Goal: Information Seeking & Learning: Check status

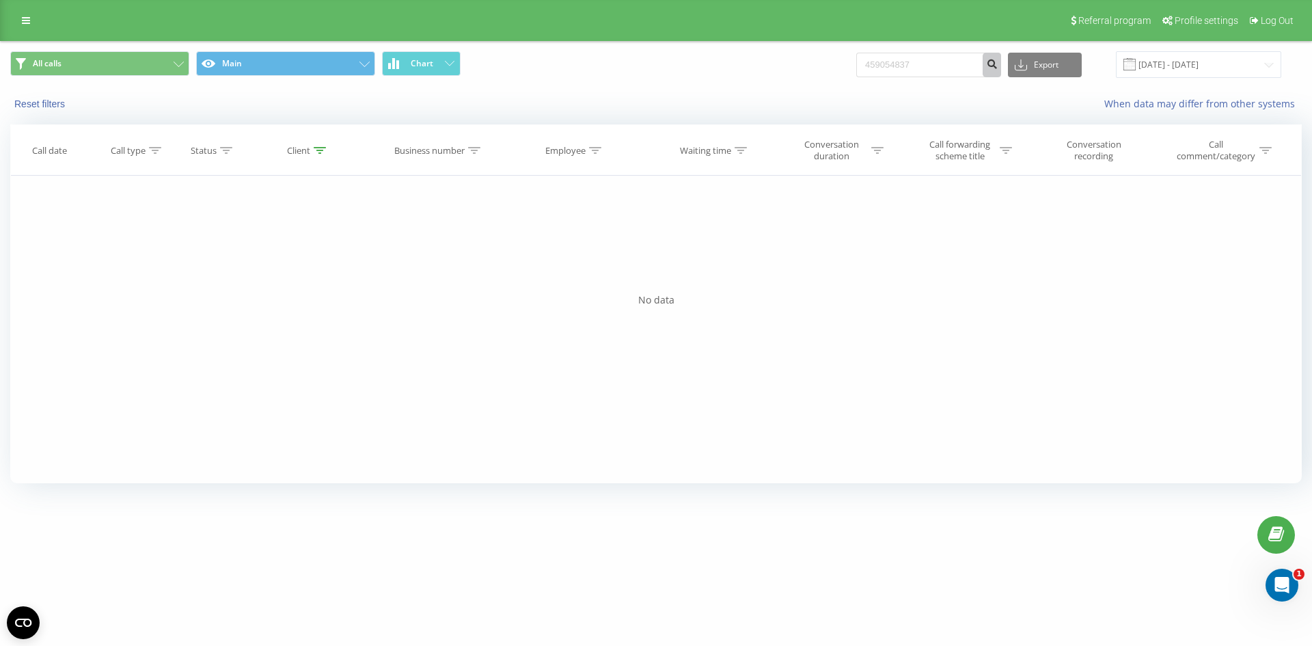
click at [997, 66] on button "submit" at bounding box center [992, 65] width 18 height 25
drag, startPoint x: 970, startPoint y: 59, endPoint x: 633, endPoint y: 58, distance: 337.6
click at [641, 59] on div "All calls Main Chart 459054837 Export .csv .xls .xlsx 22.06.2025 - 22.09.2025" at bounding box center [655, 64] width 1291 height 27
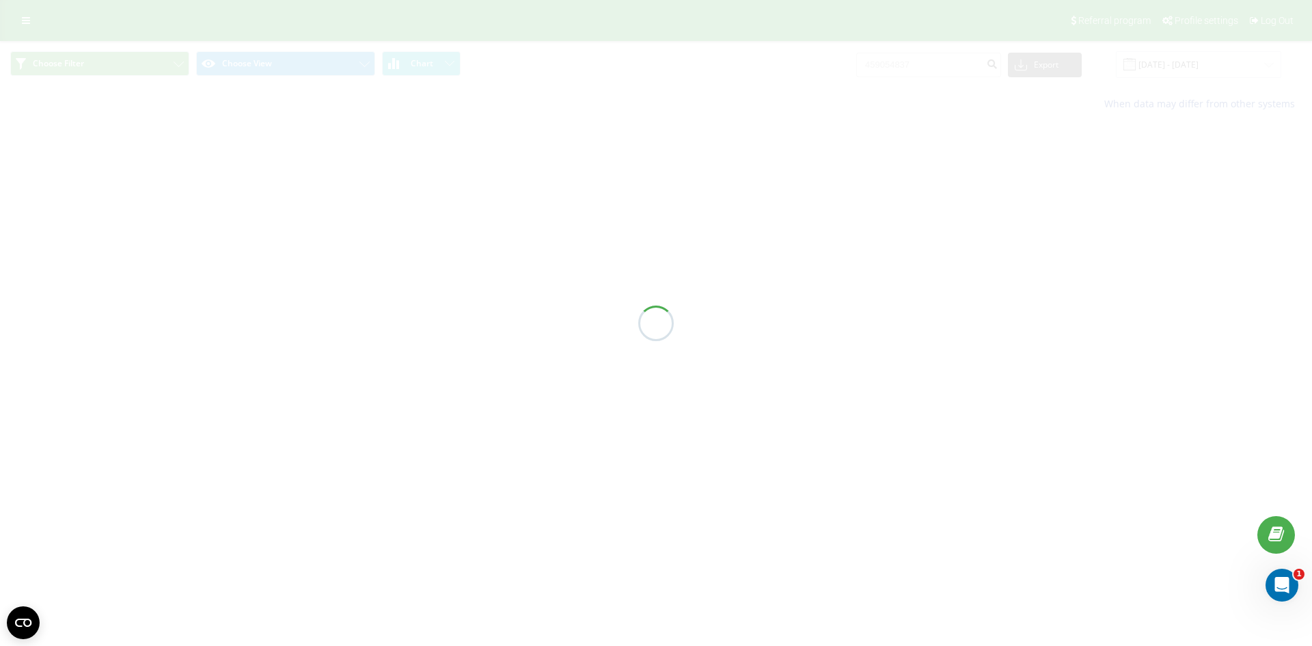
click at [955, 55] on div at bounding box center [656, 323] width 1312 height 646
click at [953, 64] on div at bounding box center [656, 323] width 1312 height 646
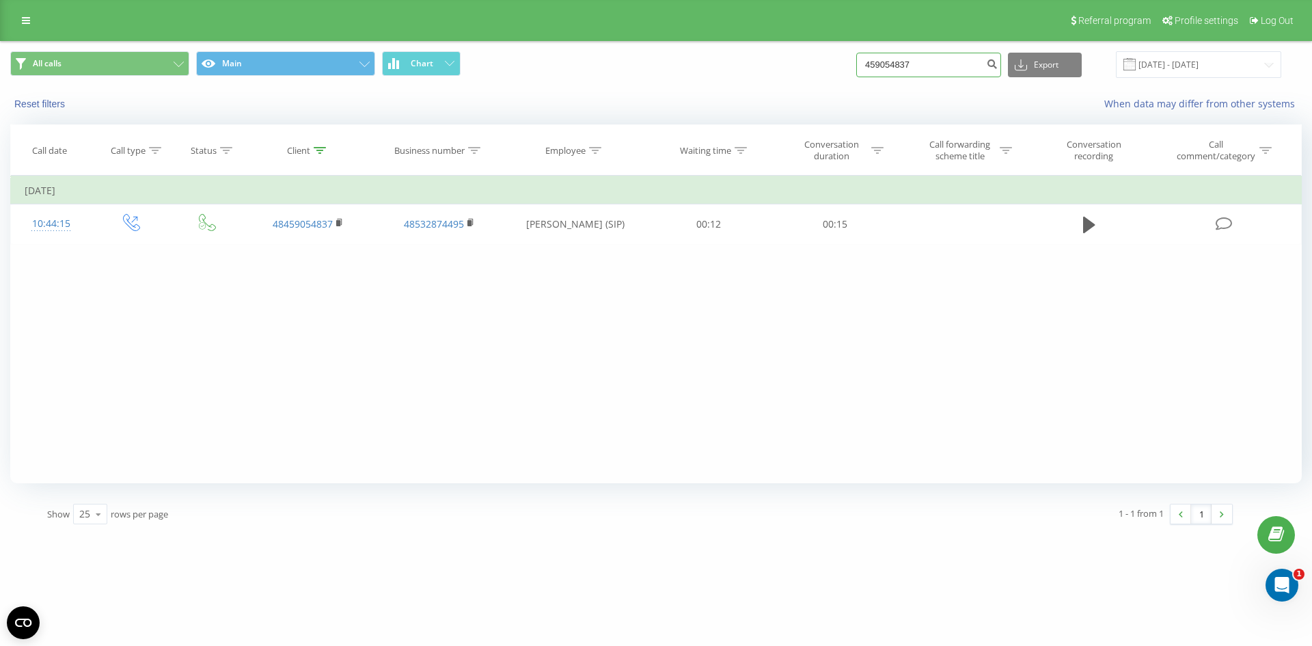
click at [953, 64] on input "459054837" at bounding box center [928, 65] width 145 height 25
type input "4"
paste input "48502856788"
type input "48502856788"
drag, startPoint x: 942, startPoint y: 61, endPoint x: 456, endPoint y: 111, distance: 487.7
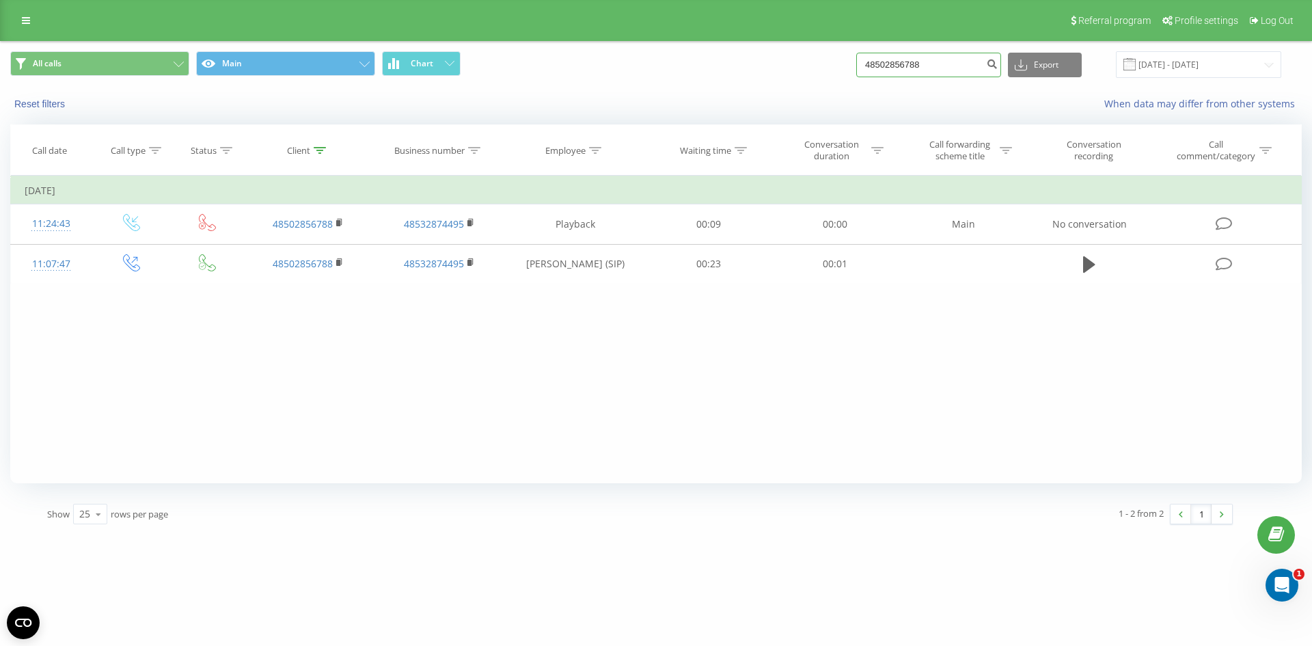
click at [549, 106] on div "All calls Main Chart 48502856788 Export .csv .xls .xlsx 22.06.2025 - 22.09.2025…" at bounding box center [656, 81] width 1311 height 79
click at [926, 57] on input at bounding box center [928, 65] width 145 height 25
paste input "48502856788"
type input "48502856788"
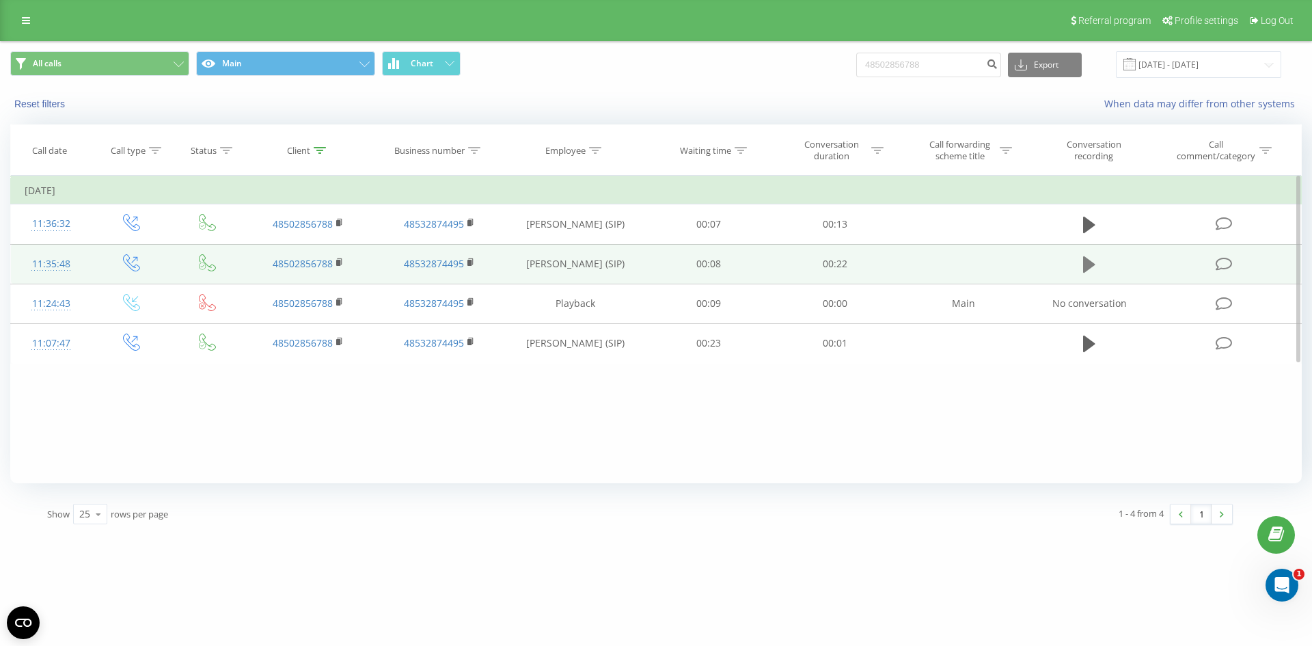
click at [1083, 269] on icon at bounding box center [1089, 264] width 12 height 19
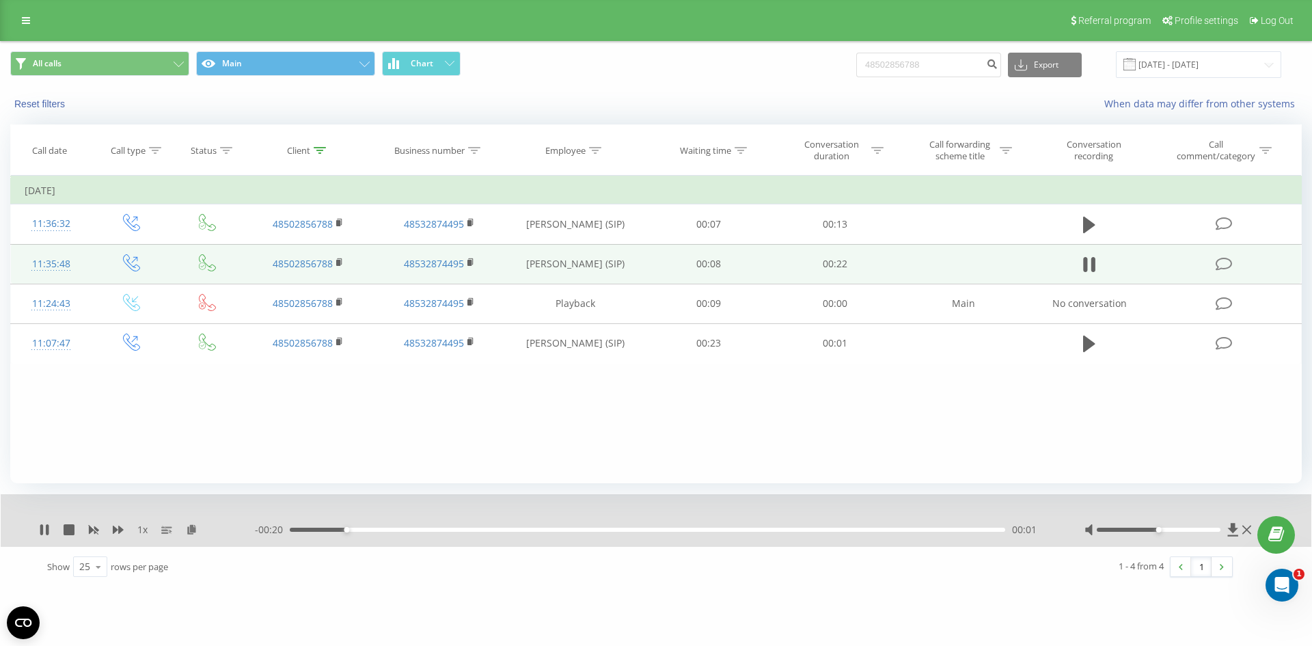
click at [1083, 269] on icon at bounding box center [1089, 264] width 12 height 19
click at [397, 67] on div "All calls Main Chart 48502856788 Export .csv .xls .xlsx 22.06.2025 - 22.09.2025" at bounding box center [655, 64] width 1291 height 27
paste input "696429666"
type input "696429666"
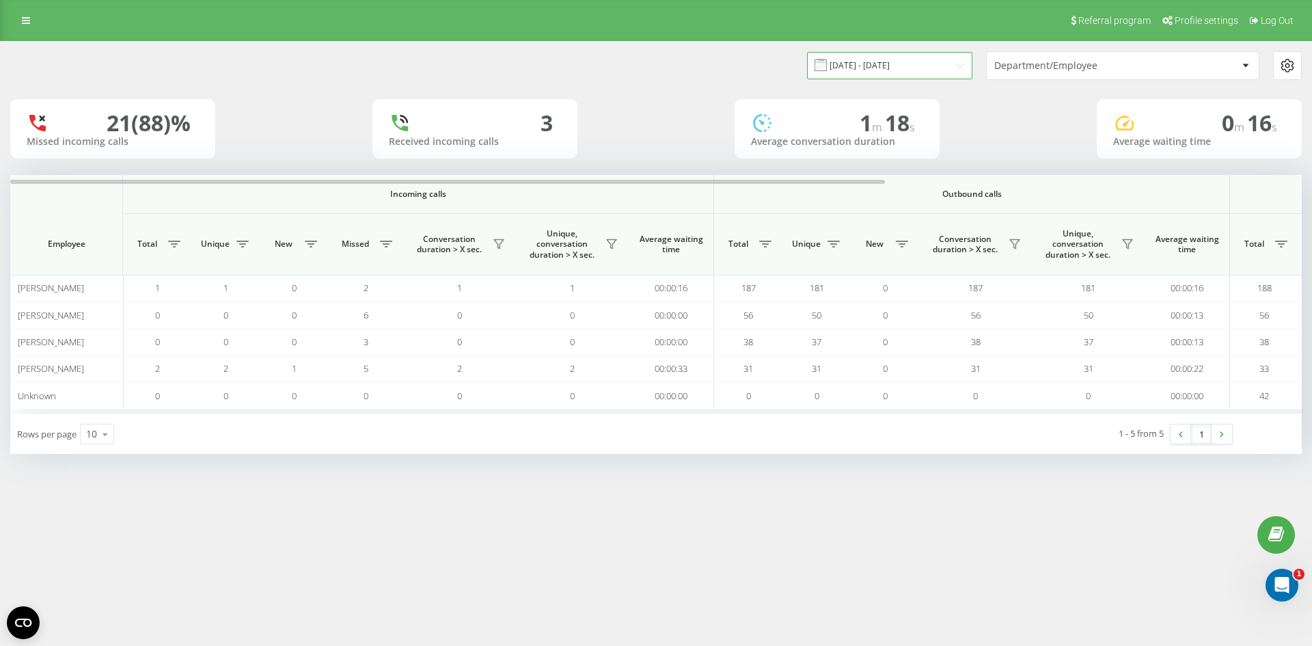
click at [951, 67] on input "[DATE] - [DATE]" at bounding box center [889, 65] width 165 height 27
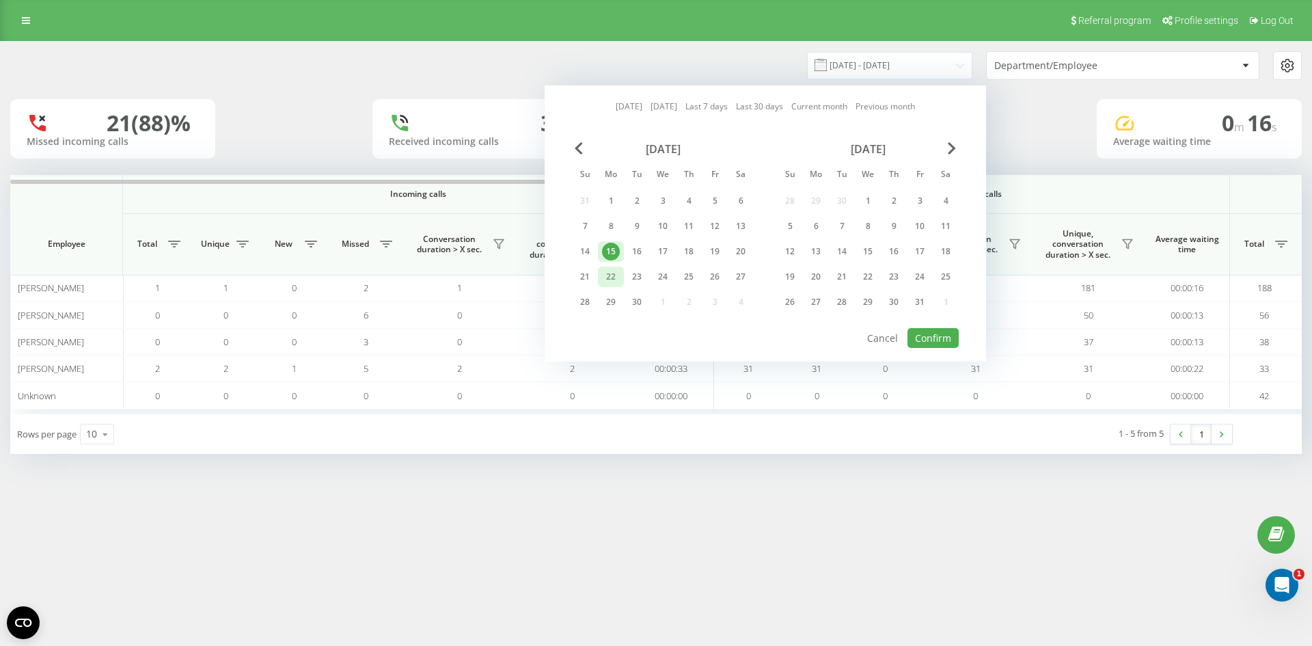
click at [607, 273] on div "22" at bounding box center [611, 277] width 18 height 18
click at [925, 333] on button "Confirm" at bounding box center [932, 338] width 51 height 20
type input "[DATE] - [DATE]"
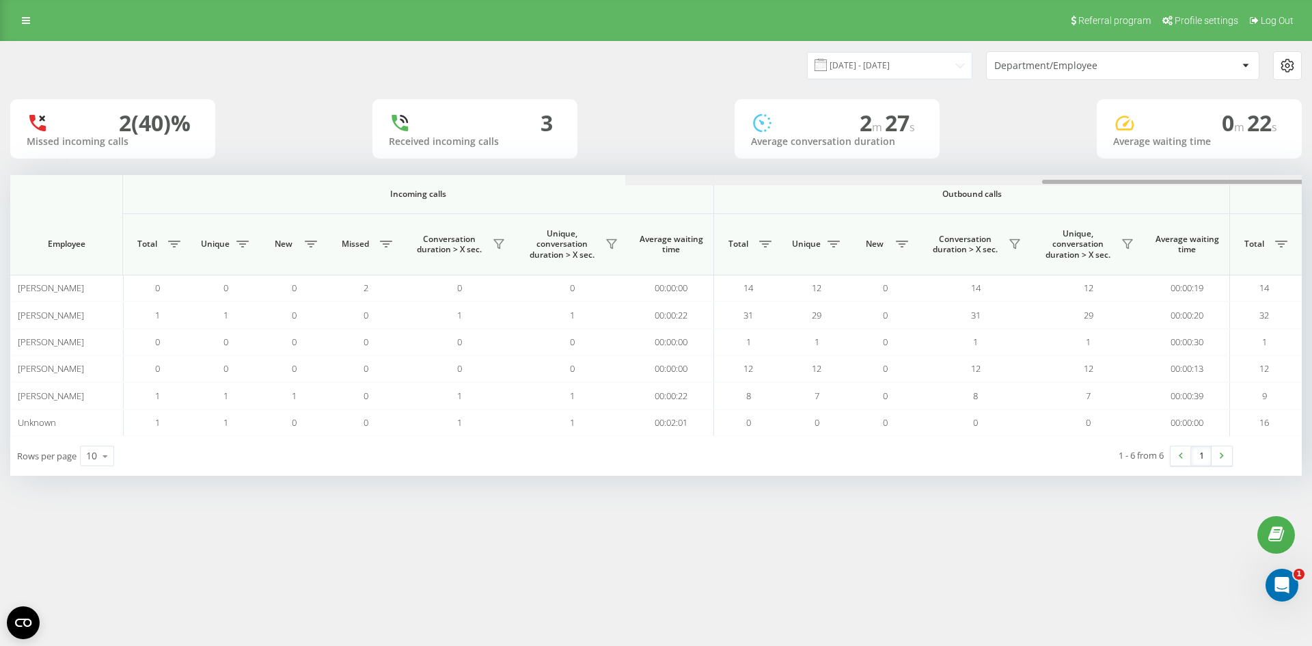
scroll to position [0, 615]
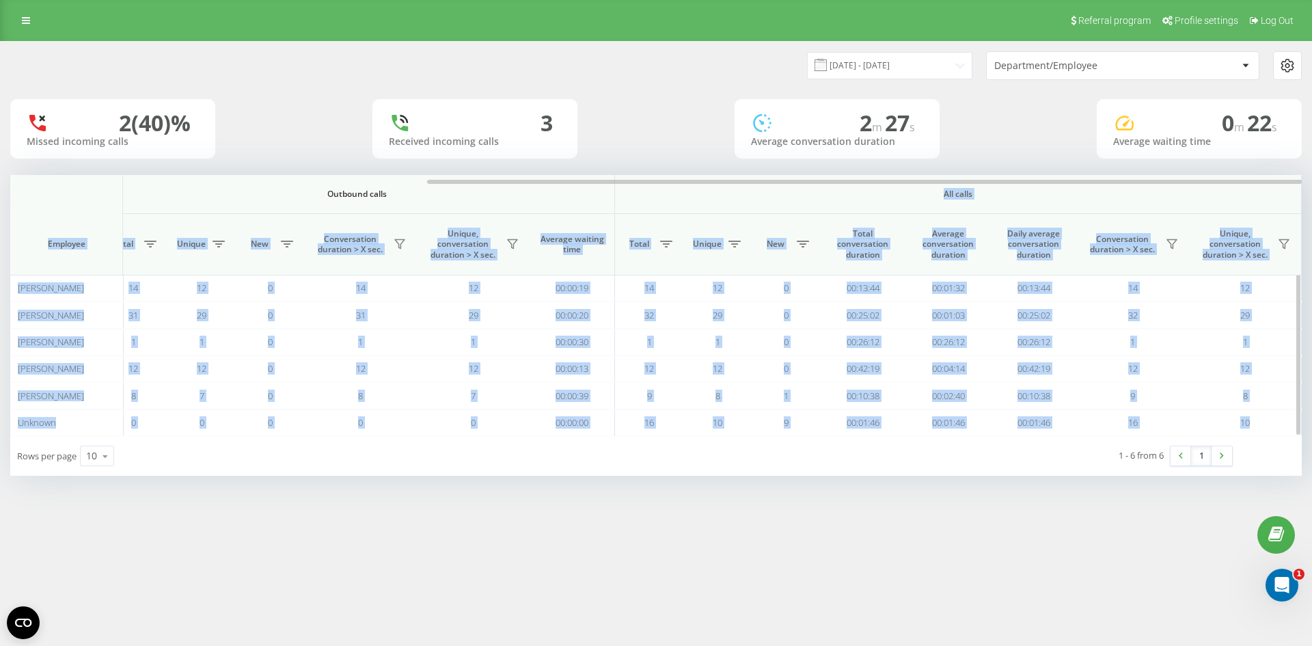
drag, startPoint x: 297, startPoint y: 177, endPoint x: 466, endPoint y: 195, distance: 170.5
click at [466, 195] on div "Incoming calls Outbound calls All calls Employee Total Unique New Missed Conver…" at bounding box center [655, 305] width 1291 height 261
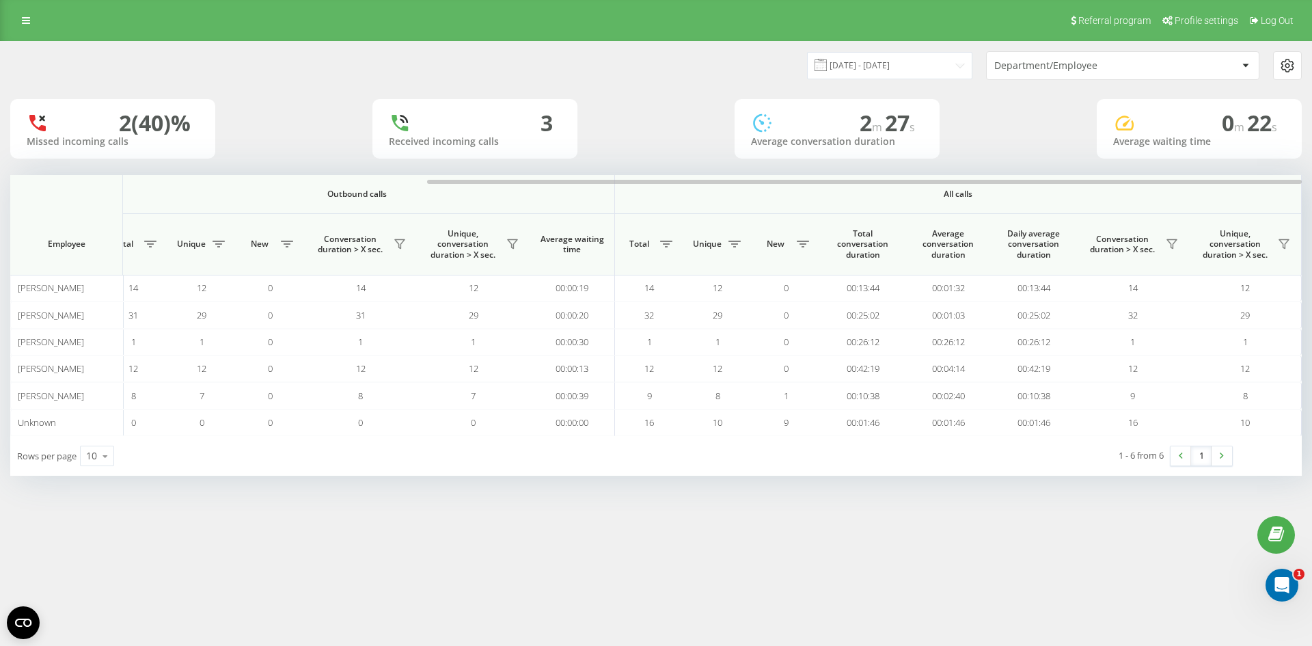
click at [968, 535] on div "Referral program Profile settings Log Out 22.09.2025 - 22.09.2025 Department/Em…" at bounding box center [656, 323] width 1312 height 646
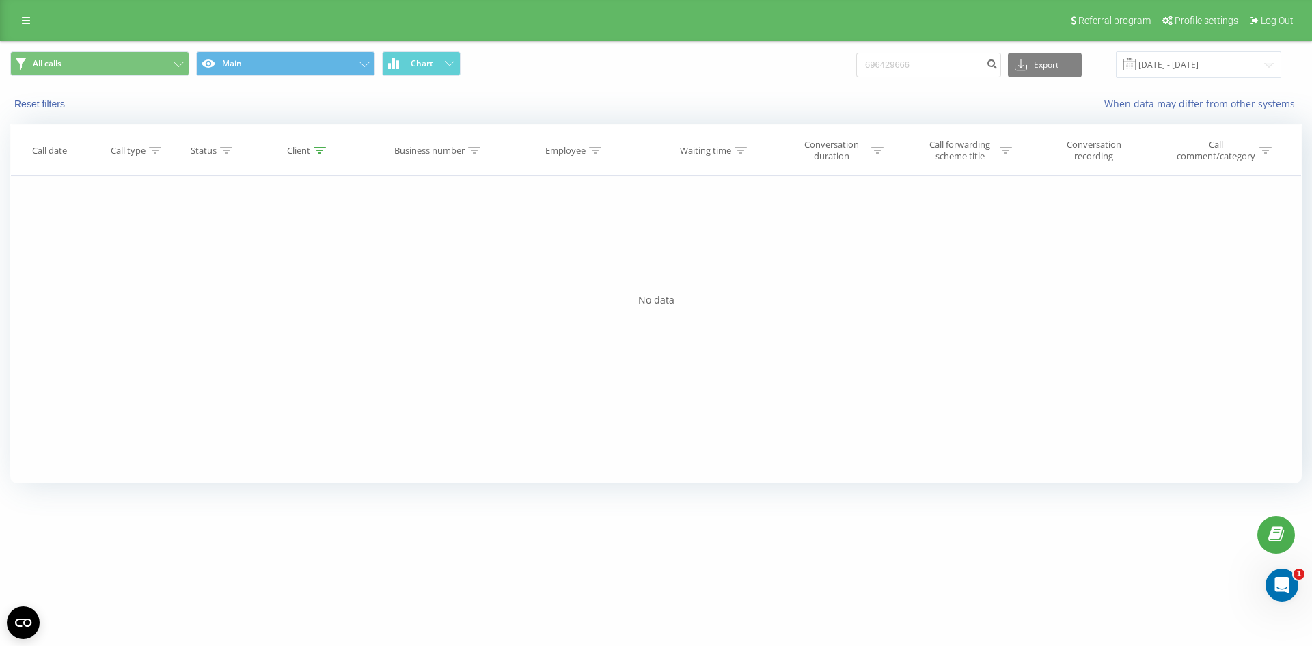
drag, startPoint x: 965, startPoint y: 51, endPoint x: 557, endPoint y: 73, distance: 408.5
click at [554, 70] on div "All calls Main Chart 696429666 Export .csv .xls .xlsx 22.06.2025 - 22.09.2025" at bounding box center [655, 64] width 1291 height 27
drag, startPoint x: 932, startPoint y: 70, endPoint x: 341, endPoint y: 11, distance: 594.0
click at [491, 27] on div "Referral program Profile settings Log Out All calls Main Chart 696429666 Export…" at bounding box center [656, 247] width 1312 height 495
paste input "532800405"
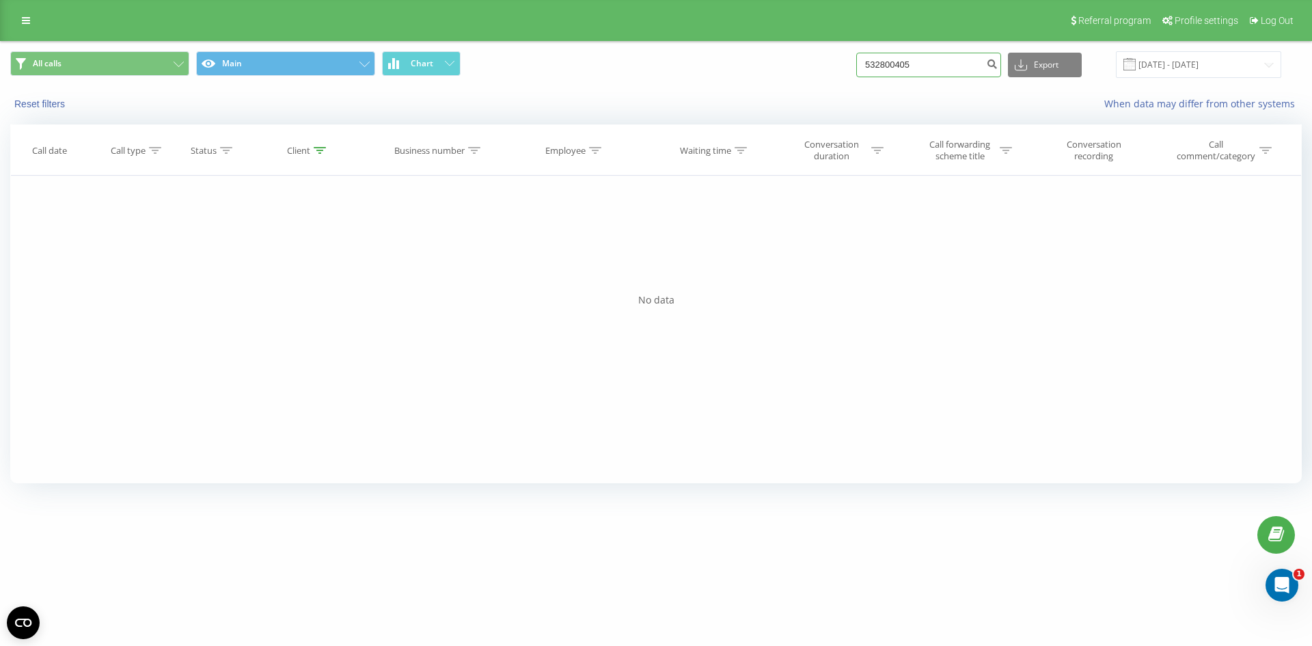
type input "532800405"
drag, startPoint x: 929, startPoint y: 63, endPoint x: 568, endPoint y: 83, distance: 361.4
click at [584, 83] on div "All calls Main Chart 532800405 Export .csv .xls .xlsx 22.06.2025 - 22.09.2025" at bounding box center [656, 65] width 1311 height 46
paste input "607040791"
type input "607040791"
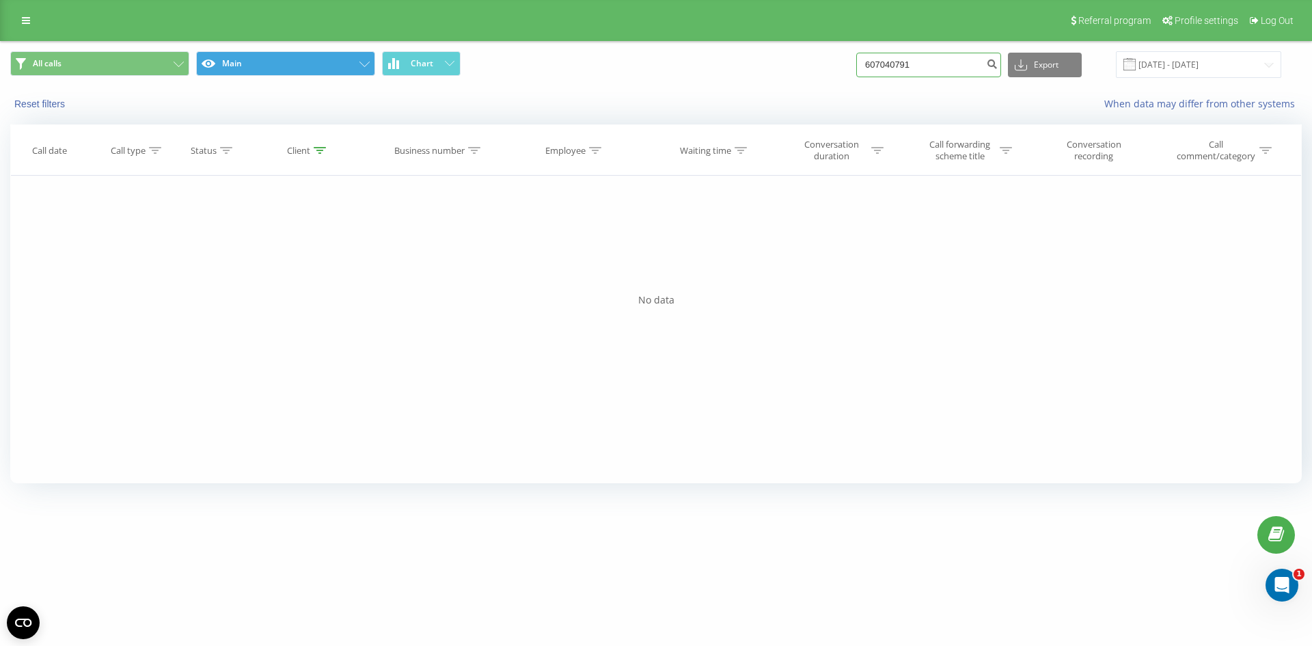
drag, startPoint x: 935, startPoint y: 66, endPoint x: 340, endPoint y: 55, distance: 595.9
click at [519, 65] on div "All calls Main Chart 607040791 Export .csv .xls .xlsx [DATE] - [DATE]" at bounding box center [655, 64] width 1291 height 27
paste input "604403702"
type input "604403702"
drag, startPoint x: 939, startPoint y: 55, endPoint x: 487, endPoint y: 60, distance: 452.4
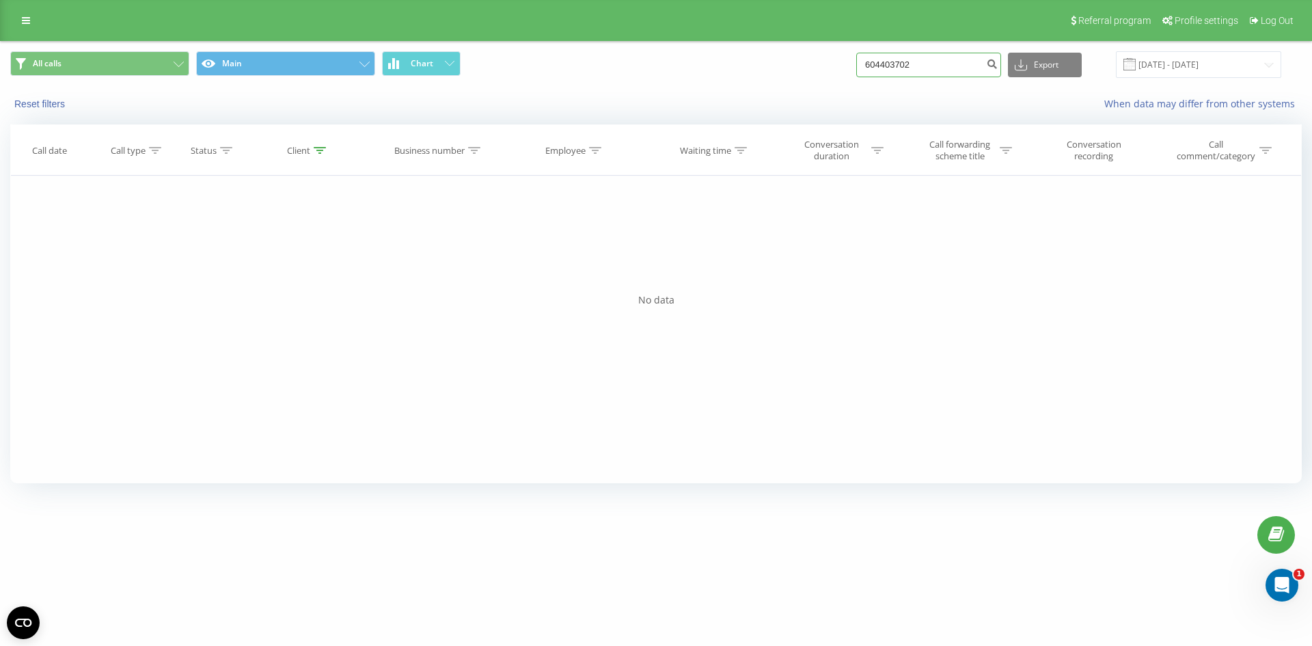
click at [537, 64] on div "All calls Main Chart 604403702 Export .csv .xls .xlsx 22.06.2025 - 22.09.2025" at bounding box center [655, 64] width 1291 height 27
paste input "739970178"
type input "739970178"
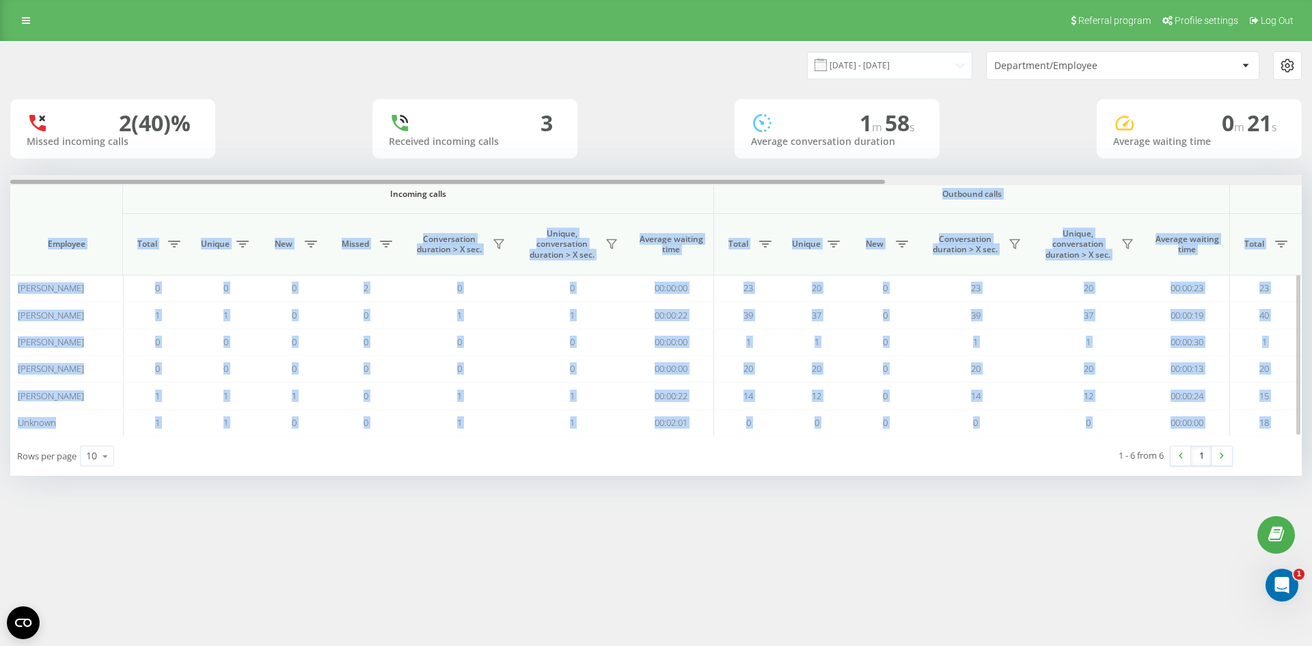
drag, startPoint x: 838, startPoint y: 187, endPoint x: 991, endPoint y: 181, distance: 153.2
click at [991, 181] on div "Incoming calls Outbound calls All calls Employee Total Unique New Missed Conver…" at bounding box center [655, 305] width 1291 height 261
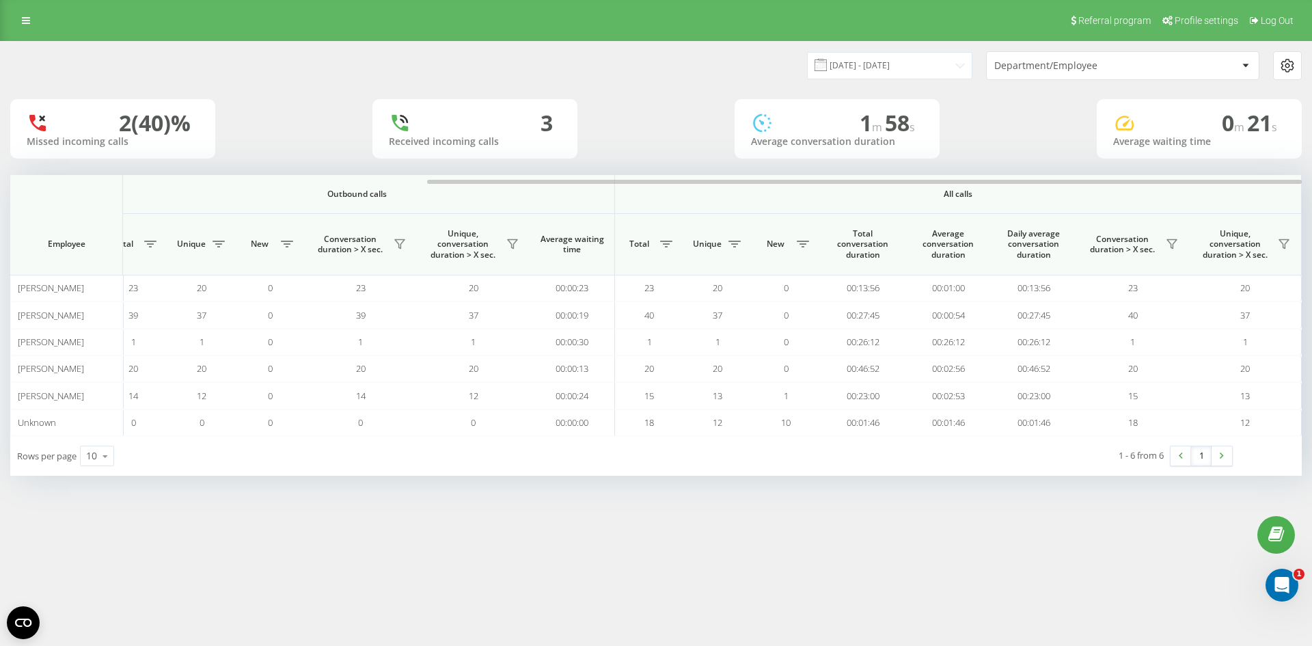
click at [945, 437] on div "1 - 6 from 6 1" at bounding box center [1000, 456] width 484 height 40
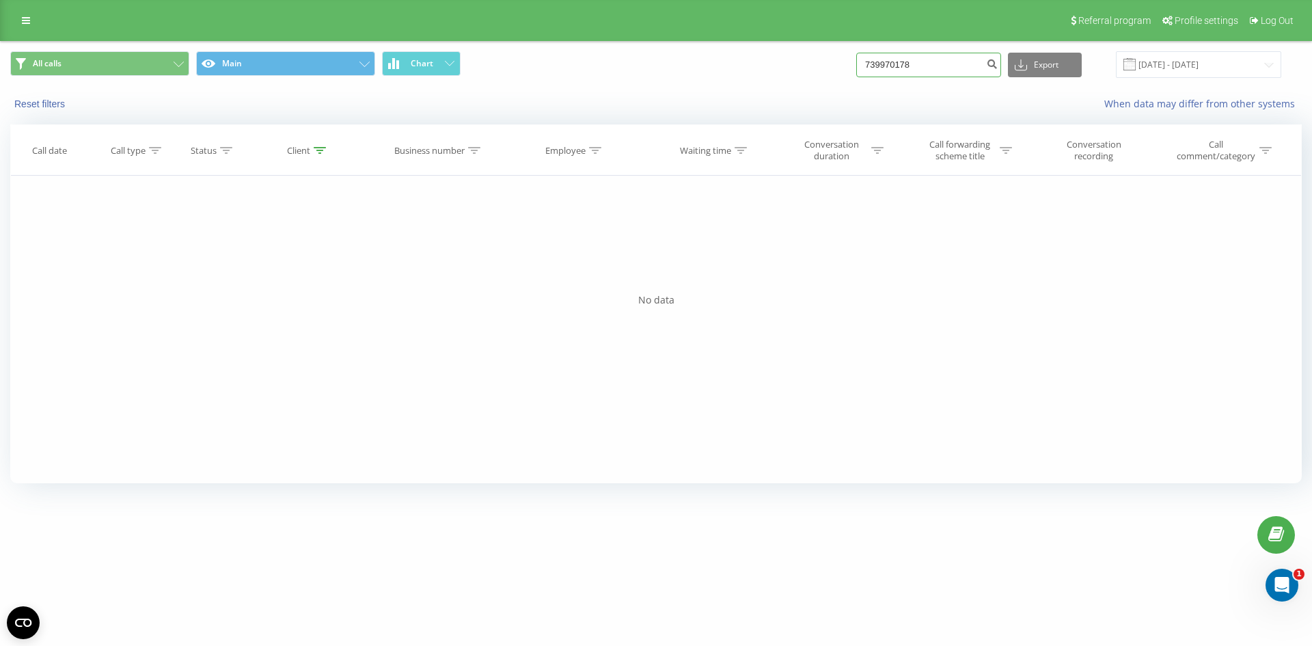
drag, startPoint x: 929, startPoint y: 67, endPoint x: 195, endPoint y: 59, distance: 733.9
click at [340, 67] on div "All calls Main Chart 739970178 Export .csv .xls .xlsx [DATE] - [DATE]" at bounding box center [655, 64] width 1291 height 27
paste input "693503932"
type input "693503932"
drag, startPoint x: 668, startPoint y: 87, endPoint x: 531, endPoint y: 90, distance: 136.7
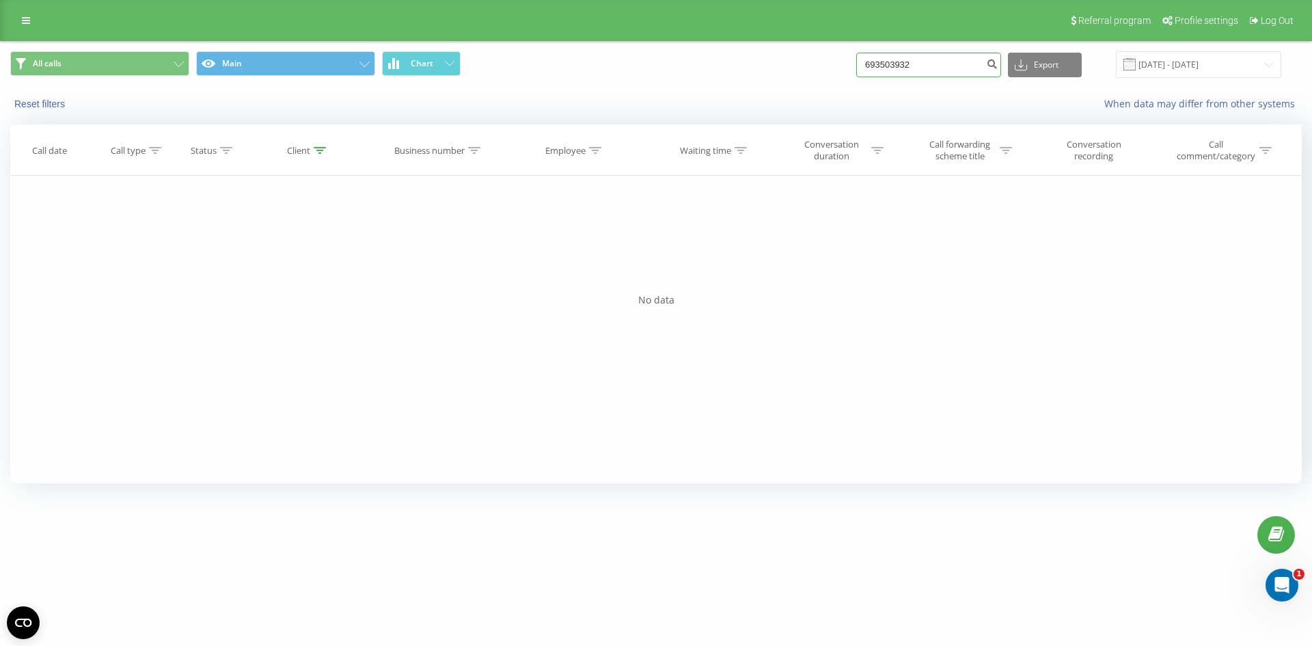
click at [621, 88] on div "All calls Main Chart 693503932 Export .csv .xls .xlsx [DATE] - [DATE] Reset fil…" at bounding box center [656, 81] width 1311 height 79
paste input "602535546"
type input "602535546"
click at [521, 30] on div "Referral program Profile settings Log Out All calls Main Chart 602535546 Export…" at bounding box center [656, 247] width 1312 height 495
paste input "604479431"
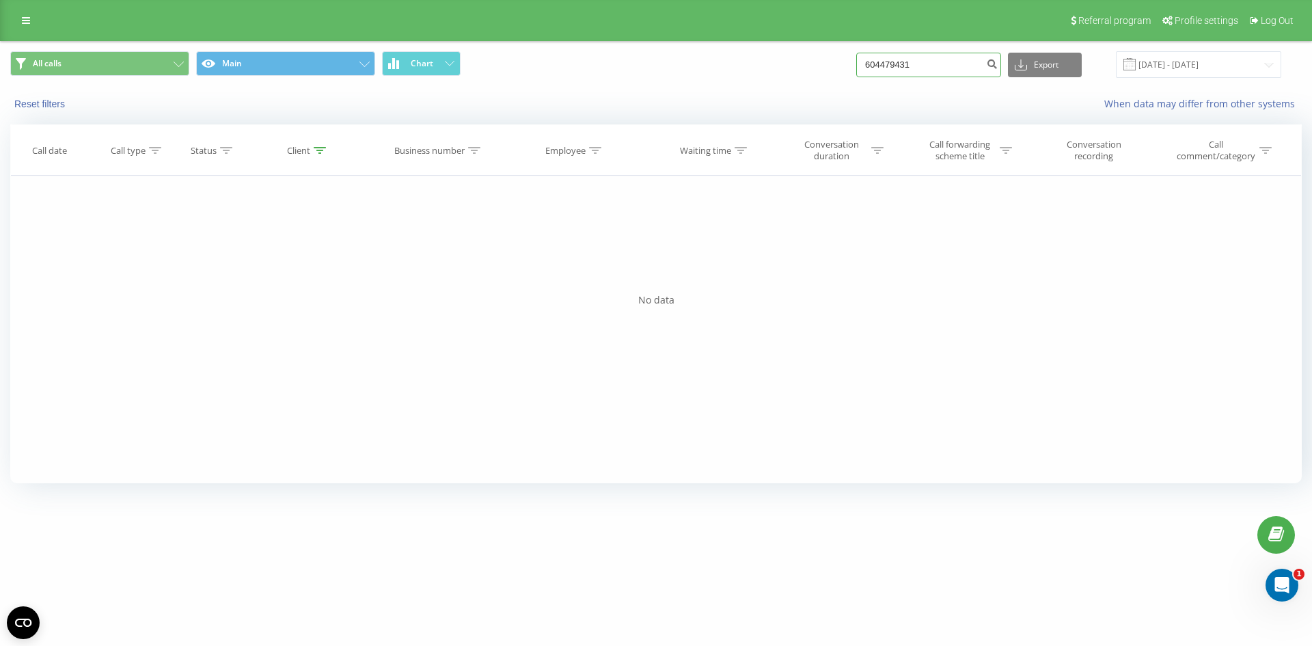
type input "604479431"
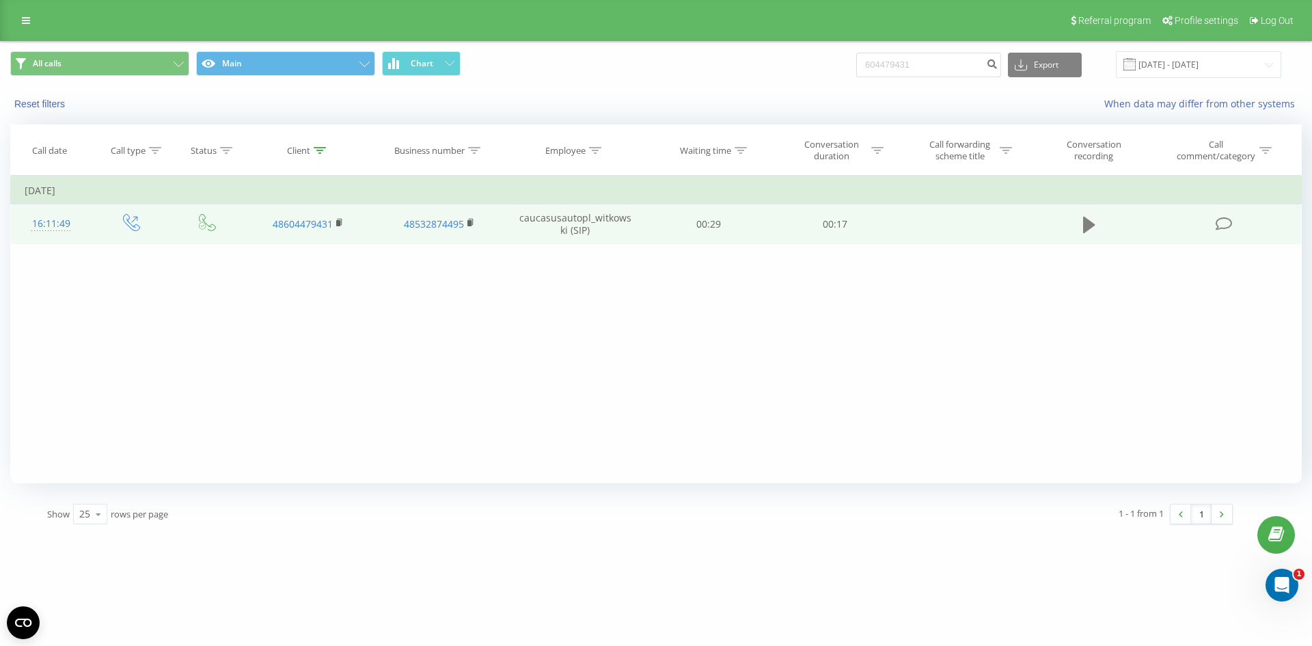
click at [1084, 225] on icon at bounding box center [1089, 225] width 12 height 16
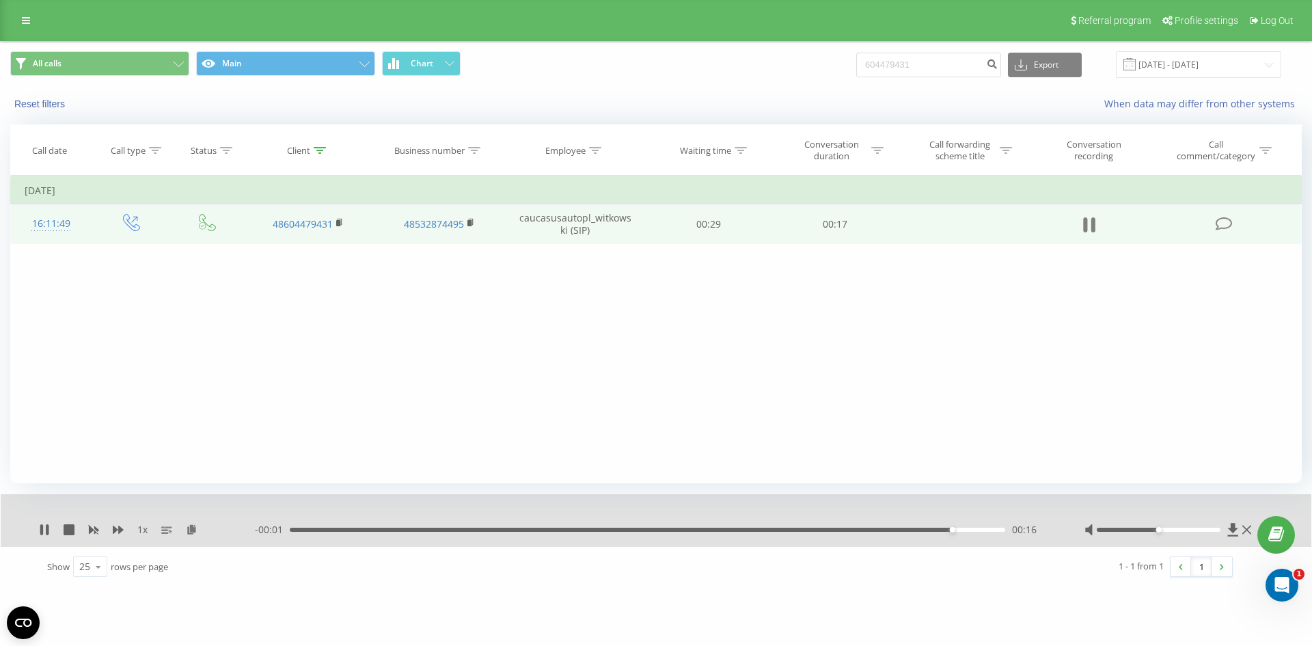
click at [1086, 223] on icon at bounding box center [1085, 224] width 4 height 15
drag, startPoint x: 790, startPoint y: 41, endPoint x: 286, endPoint y: 2, distance: 505.8
click at [536, 25] on div "Referral program Profile settings Log Out All calls Main Chart 604479431 Export…" at bounding box center [656, 293] width 1312 height 587
paste input "695094138"
type input "695094138"
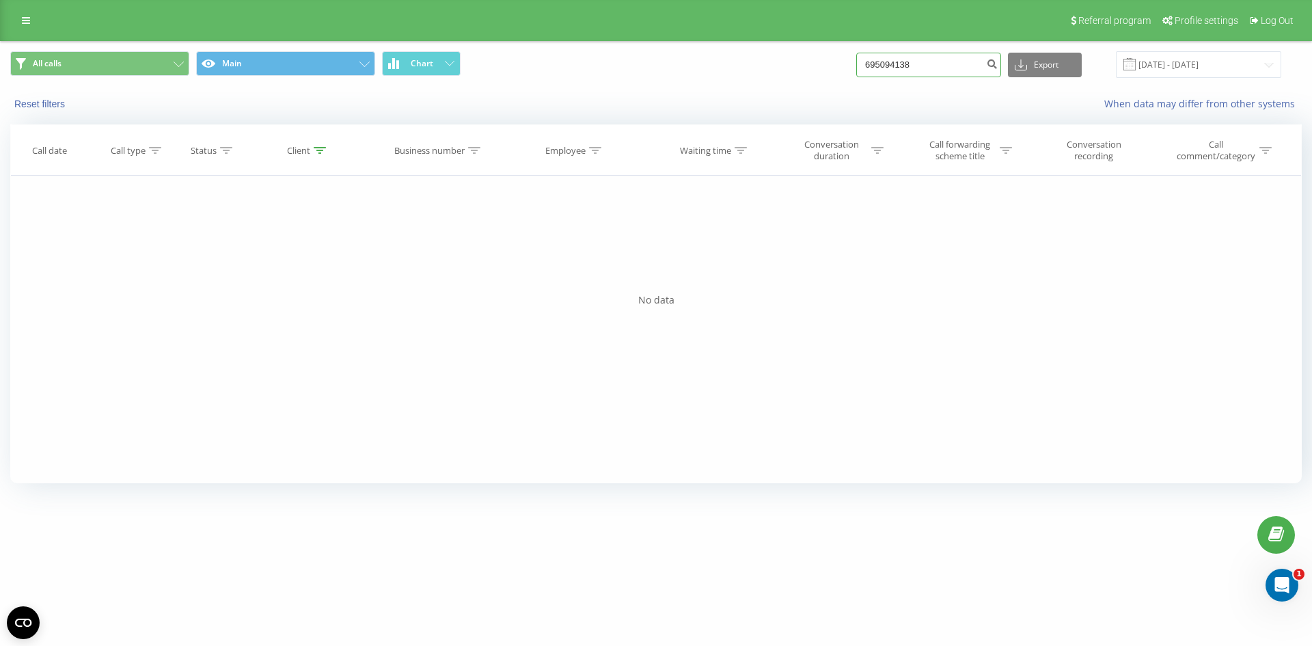
drag, startPoint x: 979, startPoint y: 67, endPoint x: 953, endPoint y: 67, distance: 25.3
click at [974, 67] on input "695094138" at bounding box center [928, 65] width 145 height 25
click at [416, 87] on div "All calls Main Chart 695094138 Export .csv .xls .xlsx [DATE] - [DATE]" at bounding box center [656, 65] width 1311 height 46
paste input "501616316"
type input "501616316"
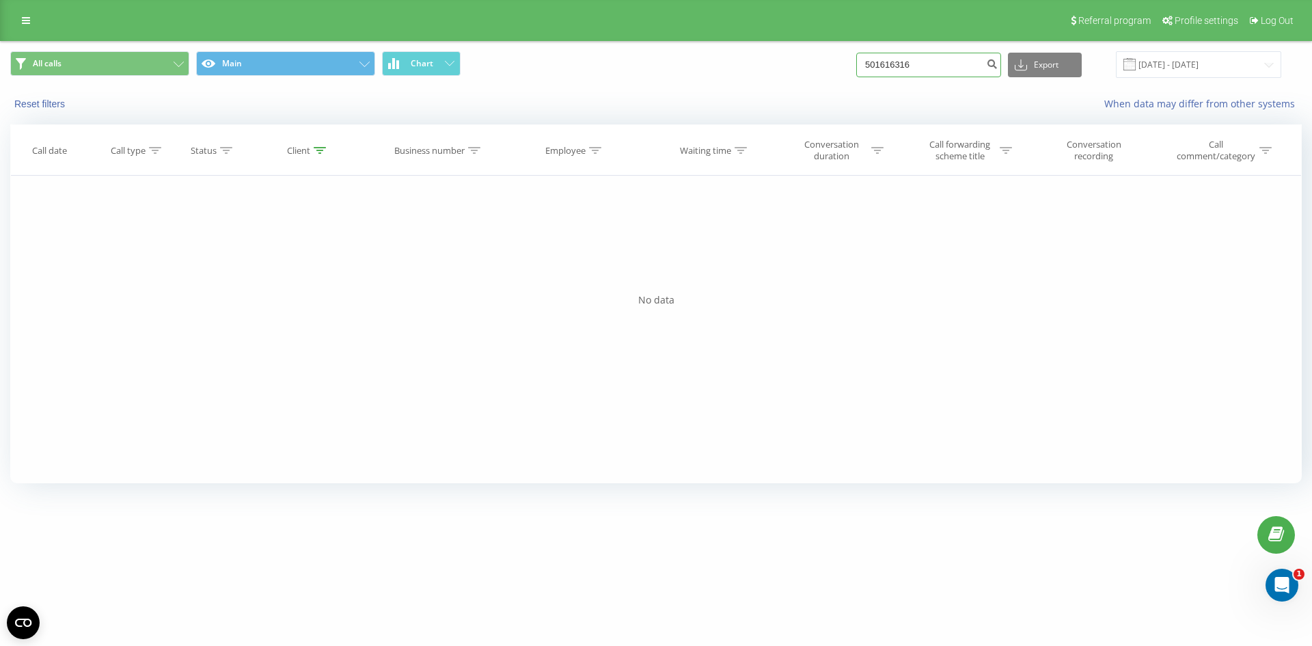
drag, startPoint x: 971, startPoint y: 61, endPoint x: 236, endPoint y: 89, distance: 735.8
click at [269, 97] on div "All calls Main Chart 501616316 Export .csv .xls .xlsx [DATE] - [DATE] Reset fil…" at bounding box center [656, 81] width 1311 height 79
paste input "504130849"
type input "504130849"
drag, startPoint x: 933, startPoint y: 64, endPoint x: 361, endPoint y: 57, distance: 572.0
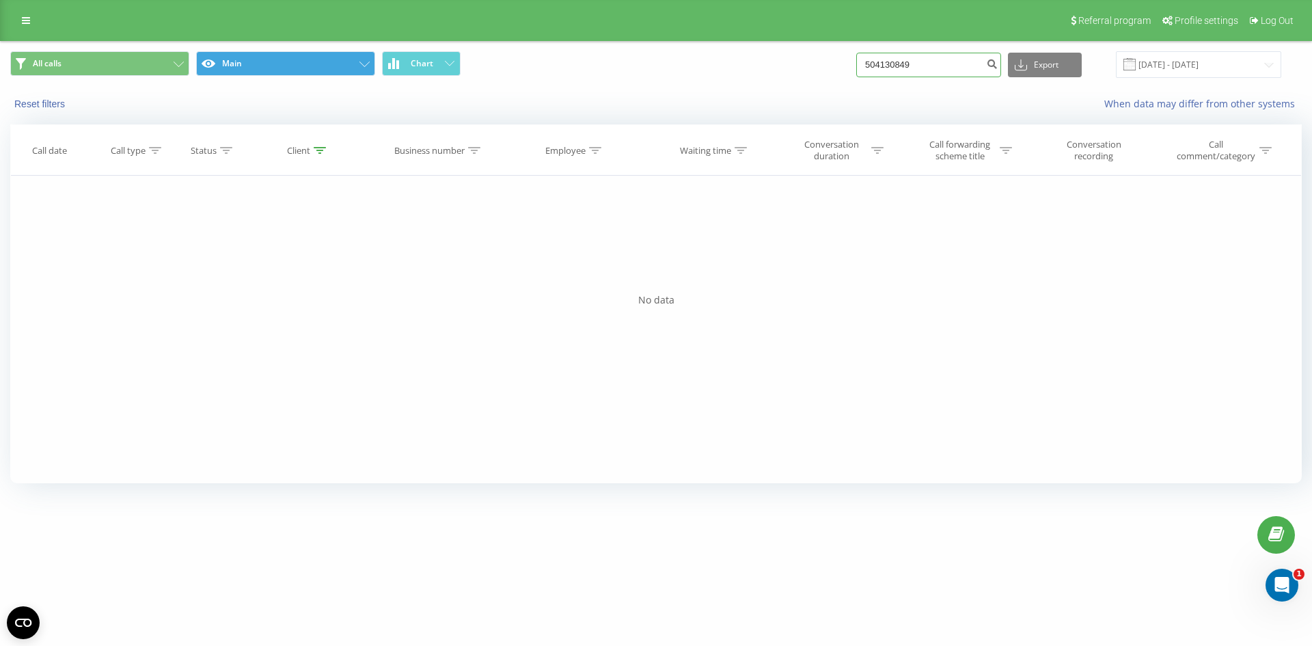
click at [427, 57] on div "All calls Main Chart 504130849 Export .csv .xls .xlsx 22.06.2025 - 22.09.2025" at bounding box center [655, 64] width 1291 height 27
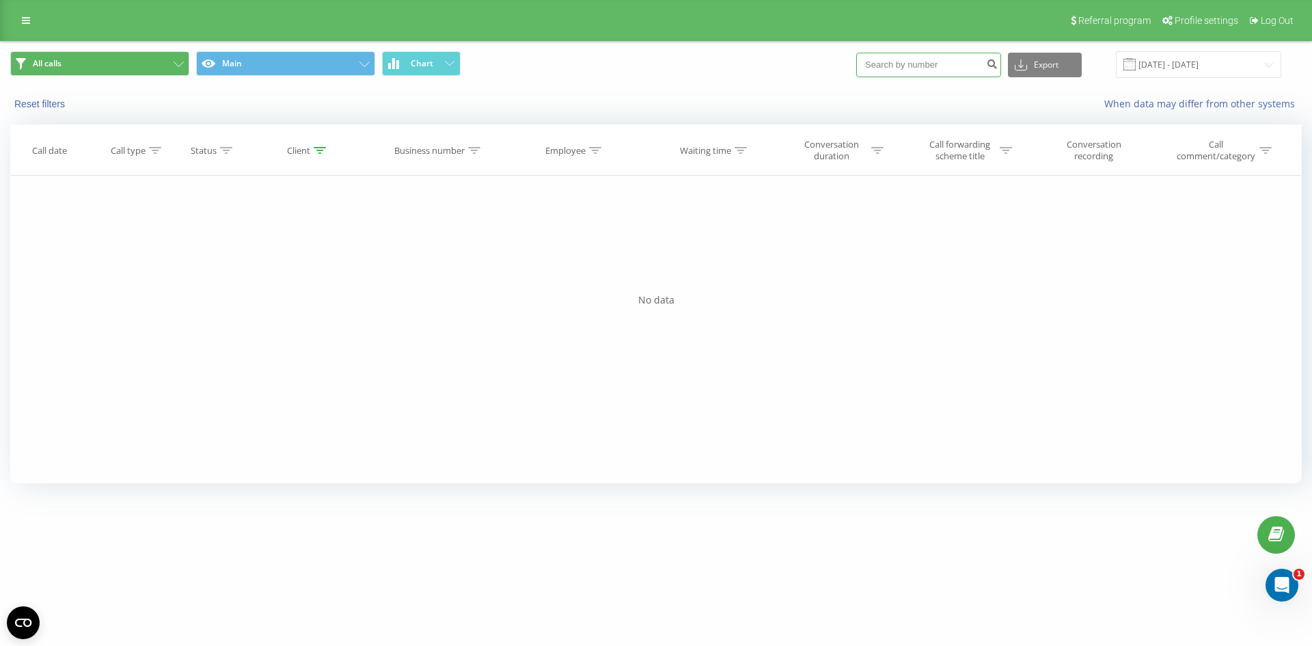
paste input "505890551"
type input "505890551"
click at [931, 83] on div "All calls Main Chart 505890551 Export .csv .xls .xlsx [DATE] - [DATE] Reset fil…" at bounding box center [656, 81] width 1311 height 79
drag, startPoint x: 931, startPoint y: 68, endPoint x: 129, endPoint y: 97, distance: 802.7
click at [139, 97] on div "All calls Main Chart 505890551 Export .csv .xls .xlsx [DATE] - [DATE] Reset fil…" at bounding box center [656, 81] width 1311 height 79
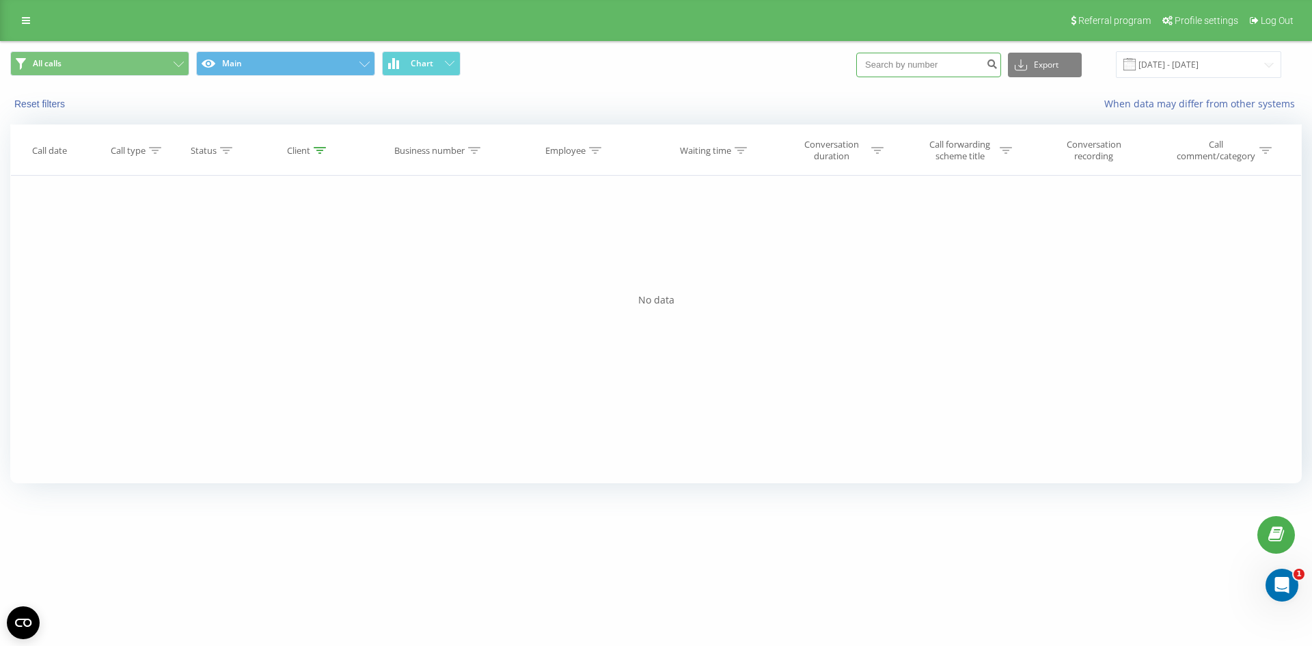
paste input "608446371"
type input "608446371"
drag, startPoint x: 928, startPoint y: 66, endPoint x: 292, endPoint y: 65, distance: 636.2
click at [345, 66] on div "All calls Main Chart 608446371 Export .csv .xls .xlsx [DATE] - [DATE]" at bounding box center [655, 64] width 1291 height 27
paste input "511758761"
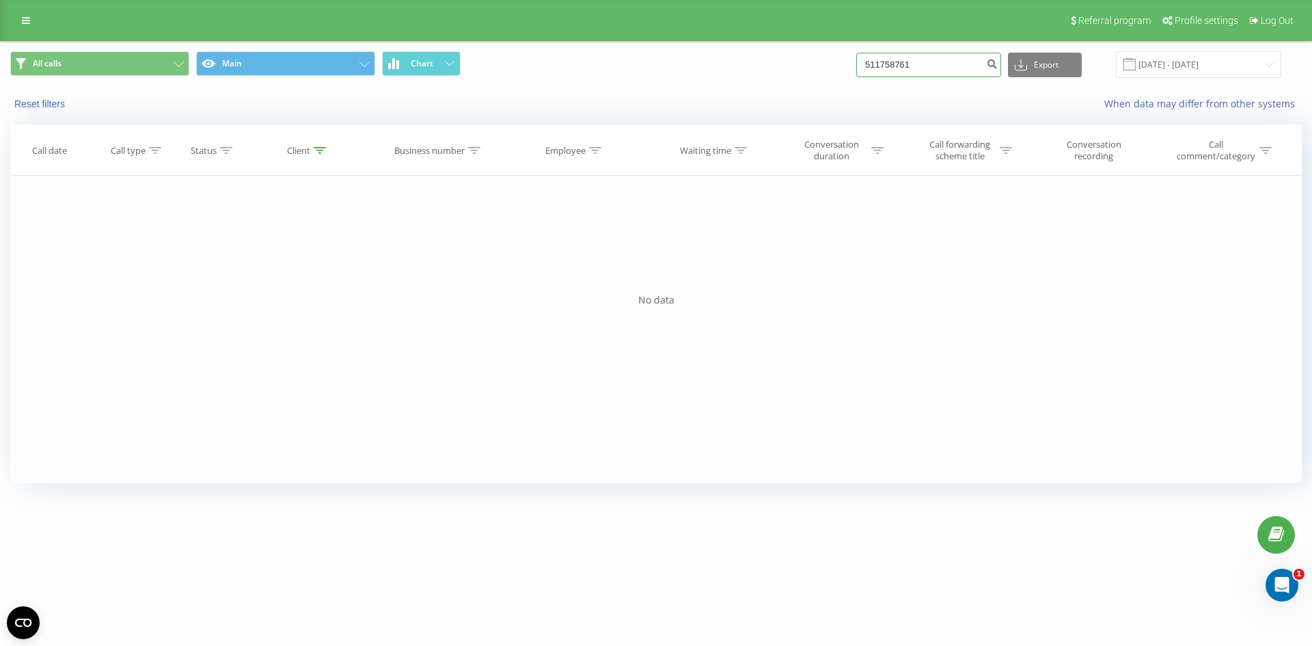
type input "511758761"
drag, startPoint x: 936, startPoint y: 75, endPoint x: 763, endPoint y: 71, distance: 173.6
click at [769, 72] on div "All calls Main Chart 511758761 Export .csv .xls .xlsx [DATE] - [DATE]" at bounding box center [655, 64] width 1291 height 27
paste input "606628095"
type input "606628095"
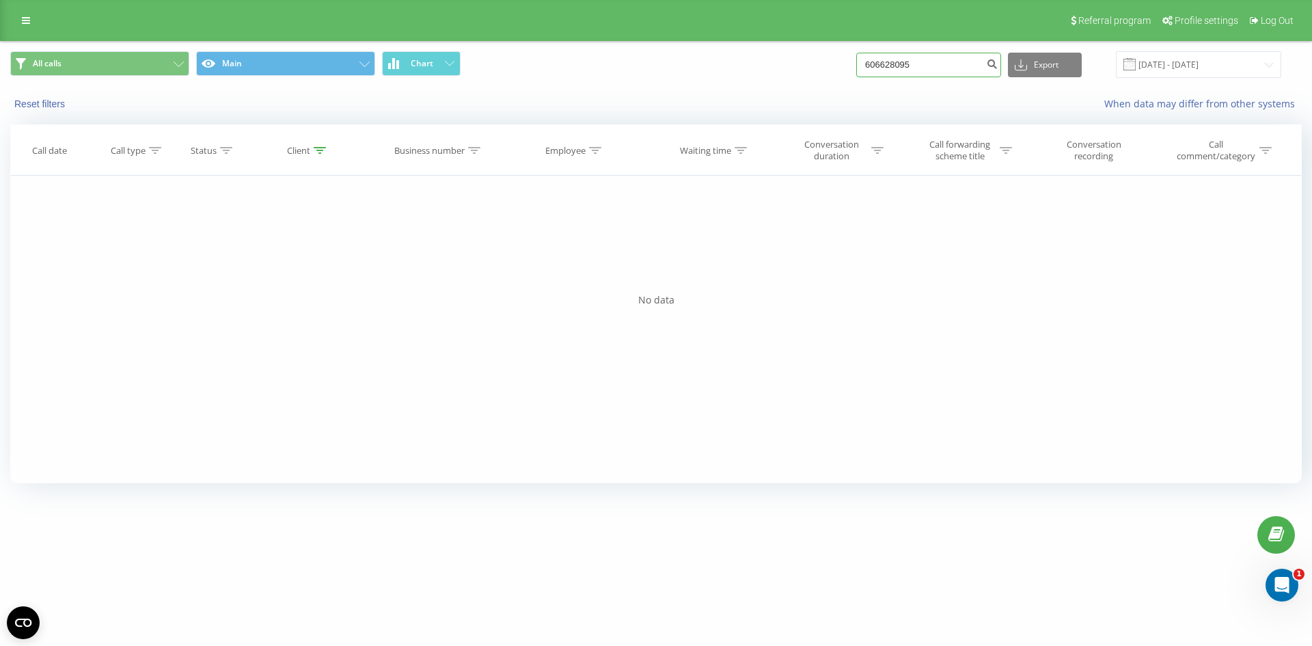
drag, startPoint x: 946, startPoint y: 65, endPoint x: 379, endPoint y: 70, distance: 566.5
click at [392, 70] on div "All calls Main Chart 606628095 Export .csv .xls .xlsx [DATE] - [DATE]" at bounding box center [655, 64] width 1291 height 27
paste input "48601931502"
type input "48601931502"
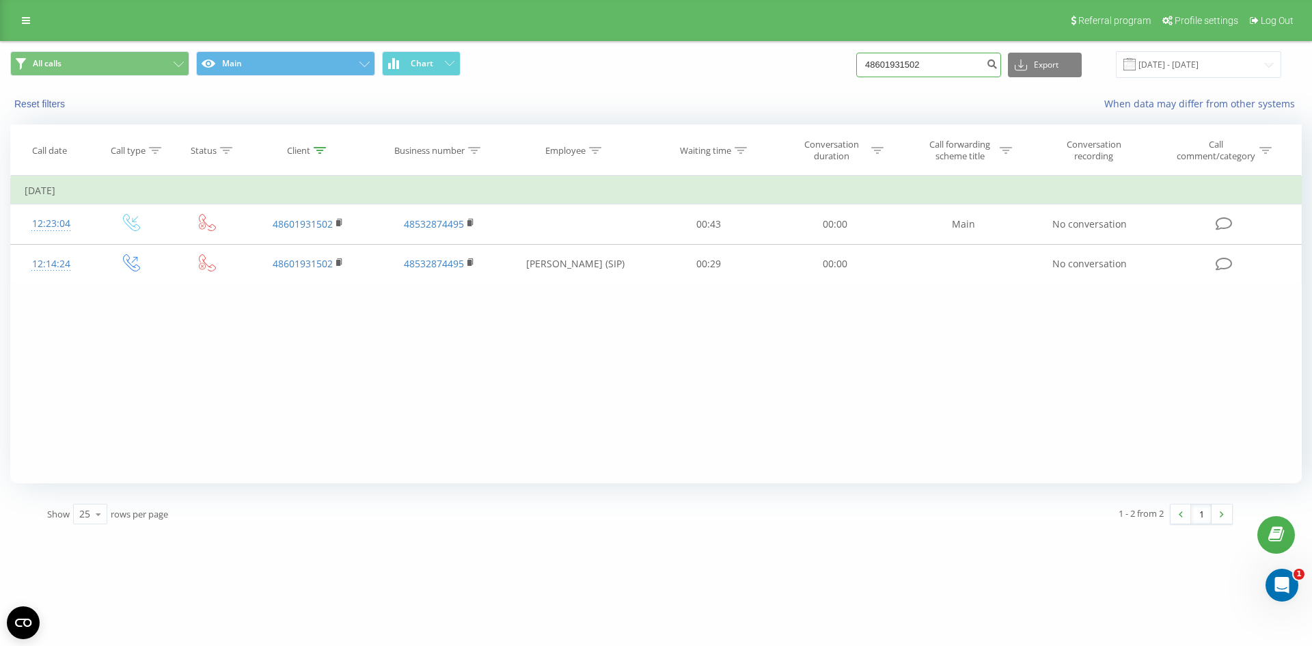
drag, startPoint x: 979, startPoint y: 70, endPoint x: 182, endPoint y: -5, distance: 801.0
click at [182, 0] on html "[DOMAIN_NAME] 48601931502 Projects [DOMAIN_NAME] Dashboard Call center Call log…" at bounding box center [656, 323] width 1312 height 646
paste input "500866607"
type input "500866607"
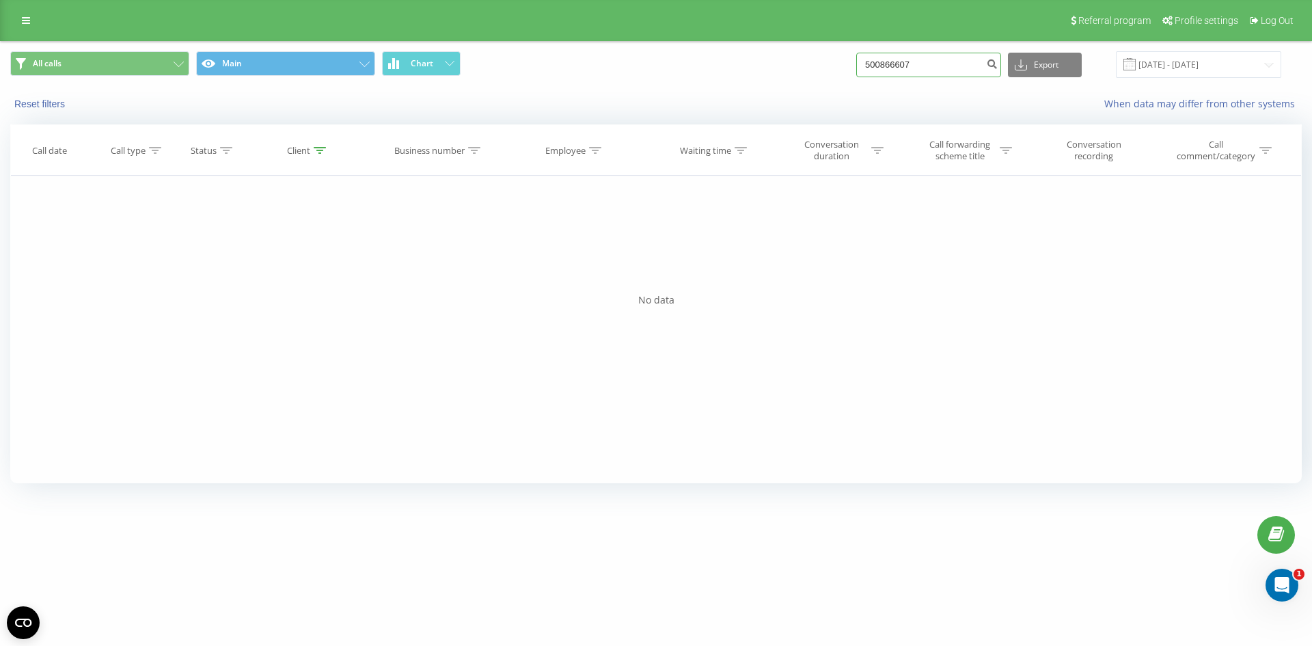
drag, startPoint x: 930, startPoint y: 60, endPoint x: 282, endPoint y: 44, distance: 648.7
click at [338, 44] on div "All calls Main Chart 500866607 Export .csv .xls .xlsx [DATE] - [DATE]" at bounding box center [656, 65] width 1311 height 46
paste input "733842754"
type input "733842754"
drag, startPoint x: 940, startPoint y: 55, endPoint x: 262, endPoint y: 164, distance: 687.2
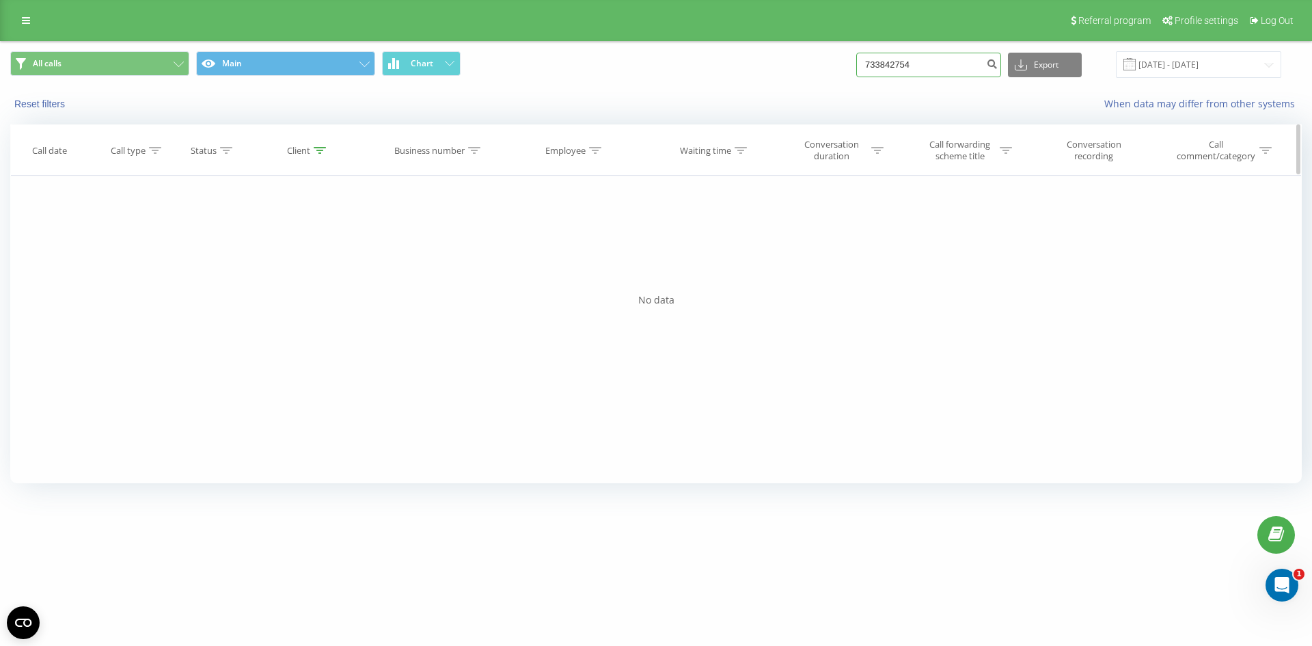
click at [476, 125] on div "All calls Main Chart 733842754 Export .csv .xls .xlsx 22.06.2025 - 22.09.2025 R…" at bounding box center [655, 268] width 1291 height 452
paste input "888404919"
type input "888404919"
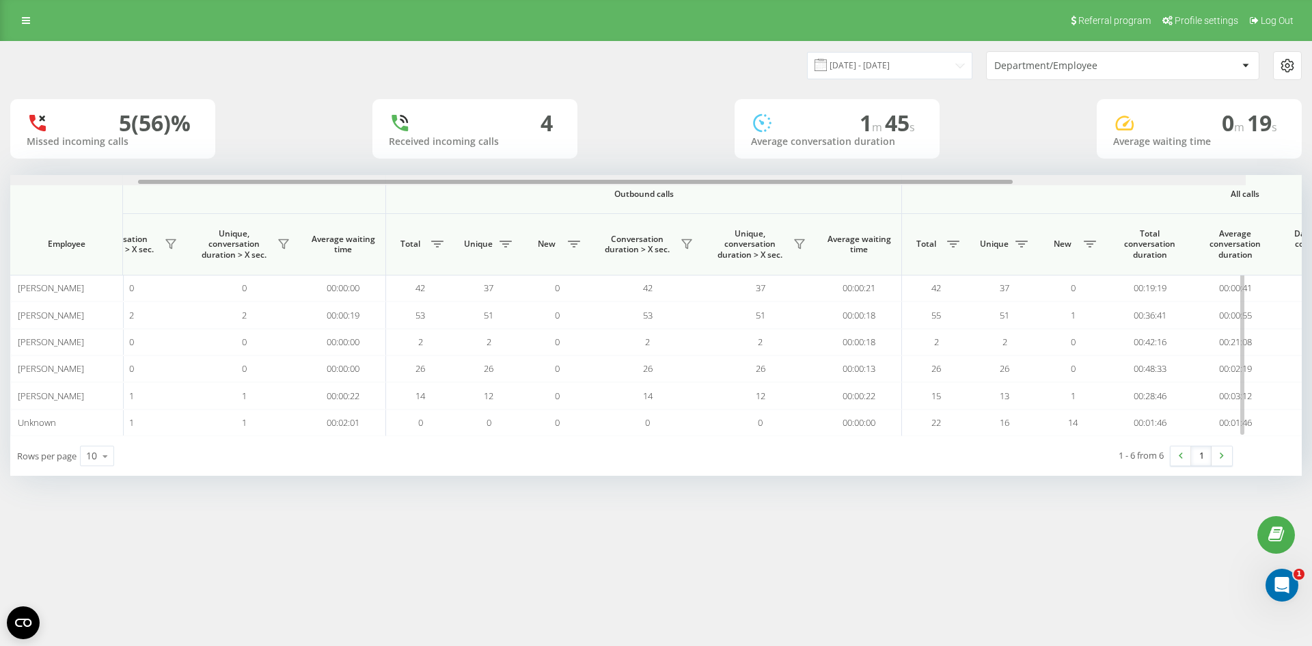
scroll to position [0, 562]
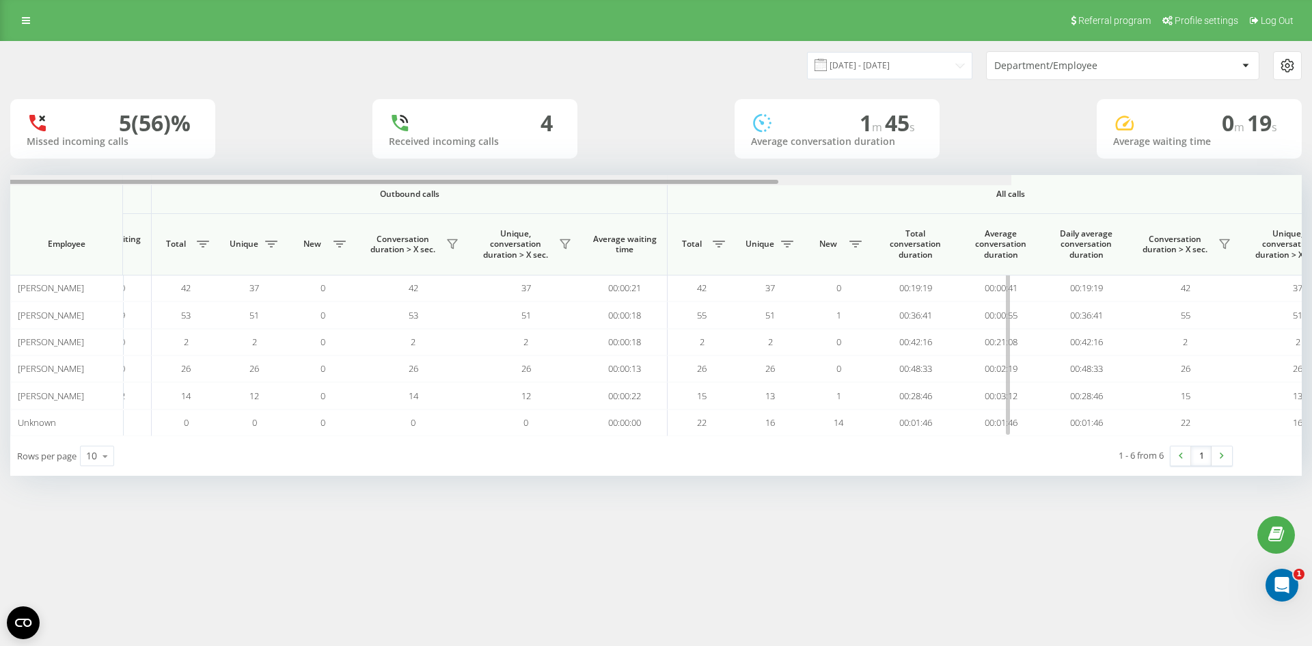
drag, startPoint x: 601, startPoint y: 181, endPoint x: 983, endPoint y: 192, distance: 382.8
click at [982, 192] on div "Incoming calls Outbound calls All calls Employee Total Unique New Missed Conver…" at bounding box center [655, 305] width 1291 height 261
